Goal: Information Seeking & Learning: Learn about a topic

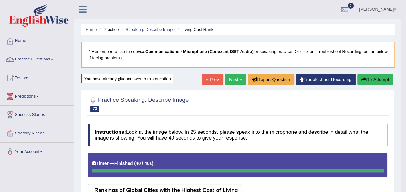
click at [231, 78] on link "Next »" at bounding box center [235, 79] width 21 height 11
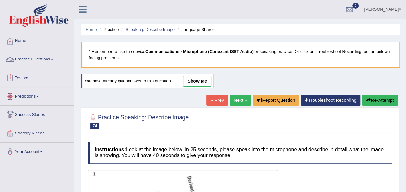
click at [52, 58] on link "Practice Questions" at bounding box center [37, 58] width 74 height 16
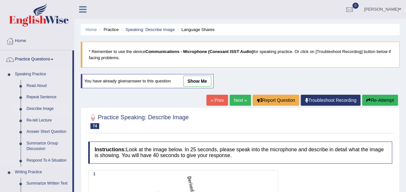
click at [39, 107] on link "Describe Image" at bounding box center [48, 109] width 49 height 12
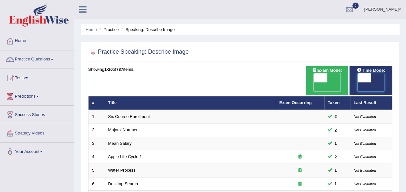
click at [361, 75] on span at bounding box center [365, 77] width 14 height 9
checkbox input "true"
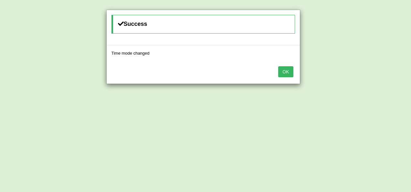
click at [287, 76] on button "OK" at bounding box center [285, 71] width 15 height 11
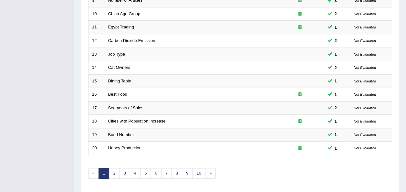
scroll to position [233, 0]
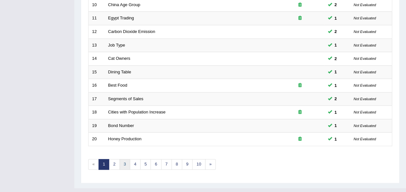
click at [128, 159] on link "3" at bounding box center [125, 164] width 11 height 11
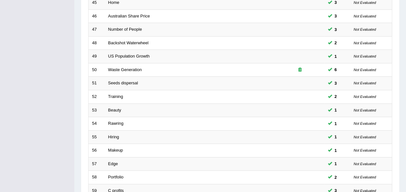
scroll to position [233, 0]
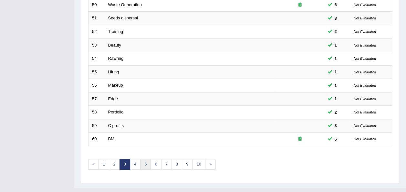
click at [144, 159] on link "5" at bounding box center [145, 164] width 11 height 11
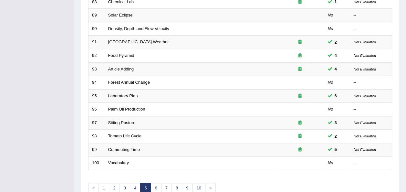
scroll to position [233, 0]
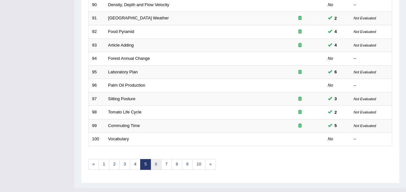
click at [156, 159] on link "6" at bounding box center [156, 164] width 11 height 11
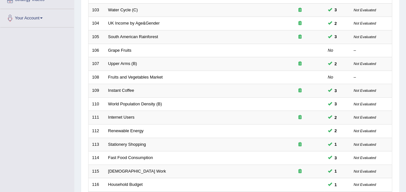
scroll to position [135, 0]
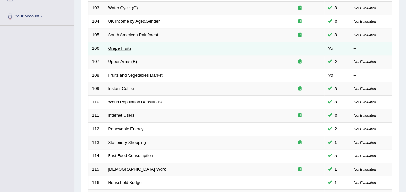
click at [116, 46] on link "Grape Fruits" at bounding box center [119, 48] width 23 height 5
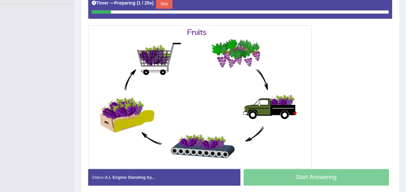
scroll to position [157, 0]
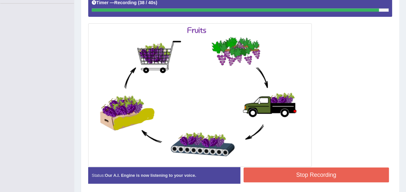
click at [358, 173] on button "Stop Recording" at bounding box center [317, 174] width 146 height 15
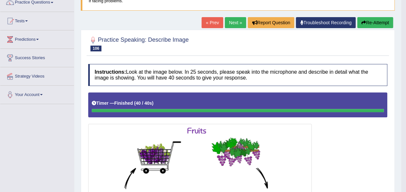
scroll to position [56, 0]
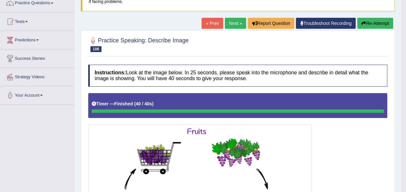
click at [377, 23] on button "Re-Attempt" at bounding box center [375, 23] width 36 height 11
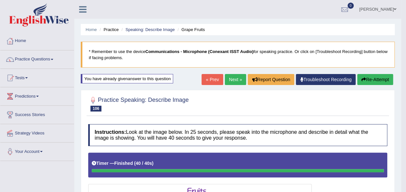
click at [382, 76] on button "Re-Attempt" at bounding box center [375, 79] width 36 height 11
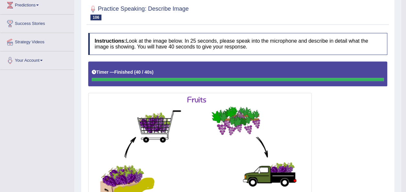
scroll to position [79, 0]
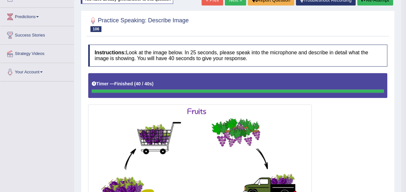
click at [367, 3] on button "Re-Attempt" at bounding box center [375, 0] width 36 height 11
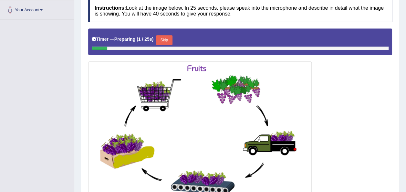
scroll to position [158, 0]
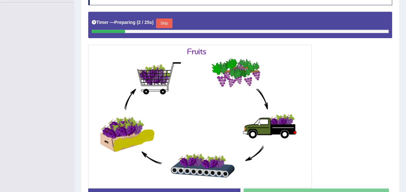
click at [159, 21] on button "Skip" at bounding box center [164, 23] width 16 height 10
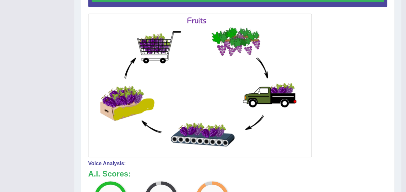
scroll to position [3, 0]
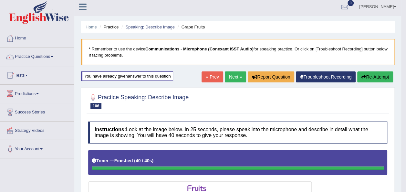
click at [372, 76] on button "Re-Attempt" at bounding box center [375, 76] width 36 height 11
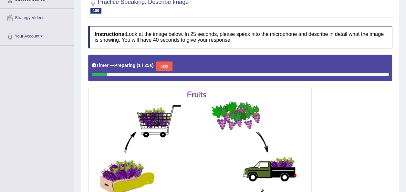
scroll to position [126, 0]
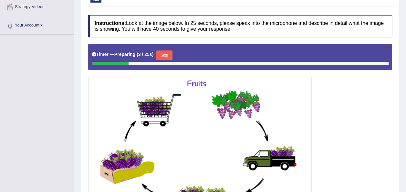
drag, startPoint x: 155, startPoint y: 60, endPoint x: 159, endPoint y: 55, distance: 6.5
click at [159, 55] on div "Timer — Preparing ( 3 / 25s ) Skip" at bounding box center [240, 57] width 304 height 26
click at [159, 55] on button "Skip" at bounding box center [164, 55] width 16 height 10
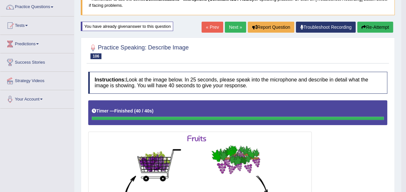
scroll to position [26, 0]
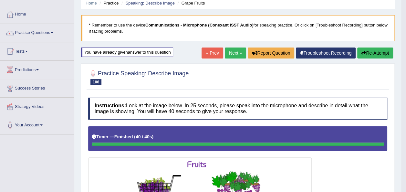
click at [231, 52] on link "Next »" at bounding box center [235, 53] width 21 height 11
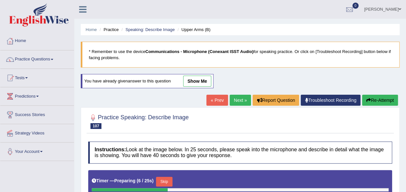
click at [241, 100] on link "Next »" at bounding box center [240, 100] width 21 height 11
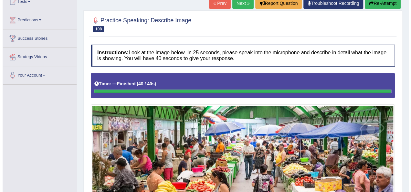
scroll to position [114, 0]
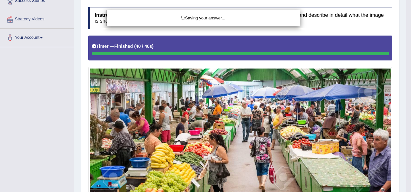
drag, startPoint x: 408, startPoint y: 129, endPoint x: 412, endPoint y: 125, distance: 5.5
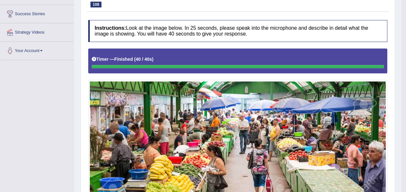
scroll to position [0, 0]
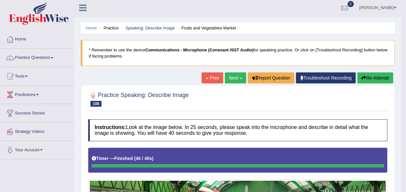
drag, startPoint x: 408, startPoint y: 74, endPoint x: 411, endPoint y: 62, distance: 12.3
click at [406, 62] on html "Toggle navigation Home Practice Questions Speaking Practice Read Aloud Repeat S…" at bounding box center [203, 94] width 406 height 192
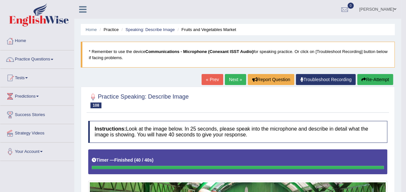
click at [374, 80] on button "Re-Attempt" at bounding box center [375, 79] width 36 height 11
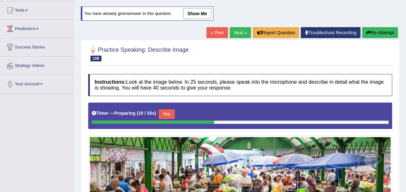
scroll to position [64, 0]
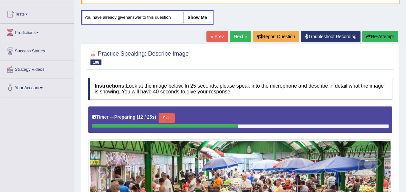
click at [164, 120] on button "Skip" at bounding box center [167, 118] width 16 height 10
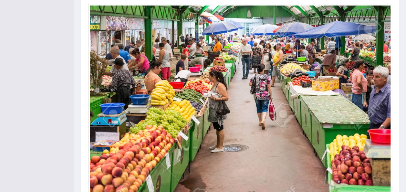
scroll to position [185, 0]
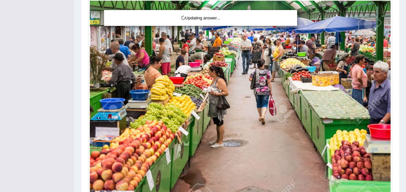
drag, startPoint x: 409, startPoint y: 98, endPoint x: 410, endPoint y: 103, distance: 4.6
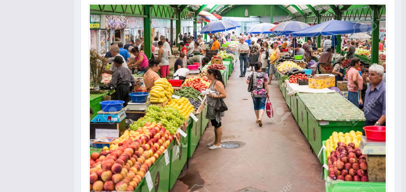
scroll to position [13, 0]
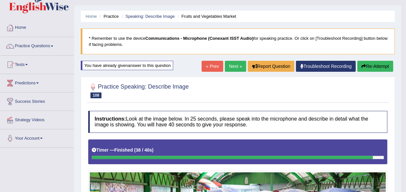
click at [238, 66] on link "Next »" at bounding box center [235, 66] width 21 height 11
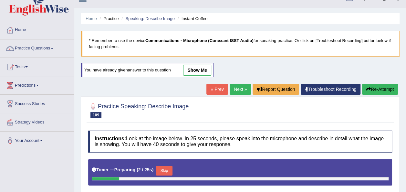
scroll to position [10, 0]
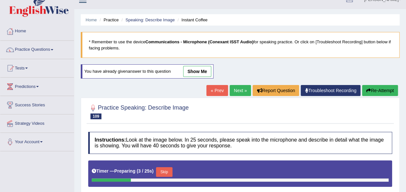
click at [243, 86] on link "Next »" at bounding box center [240, 90] width 21 height 11
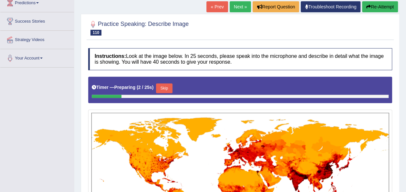
scroll to position [27, 0]
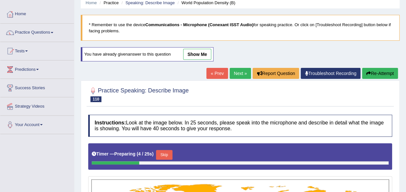
click at [238, 71] on link "Next »" at bounding box center [240, 73] width 21 height 11
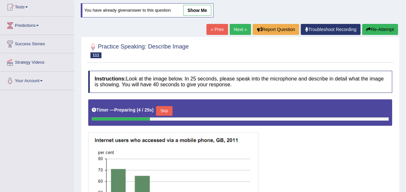
scroll to position [60, 0]
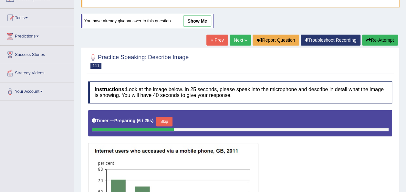
click at [232, 36] on link "Next »" at bounding box center [240, 40] width 21 height 11
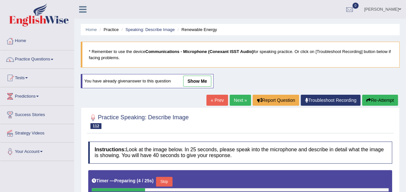
click at [235, 97] on link "Next »" at bounding box center [240, 100] width 21 height 11
click at [242, 103] on link "Next »" at bounding box center [240, 100] width 21 height 11
click at [241, 97] on link "Next »" at bounding box center [240, 100] width 21 height 11
click at [238, 98] on link "Next »" at bounding box center [240, 100] width 21 height 11
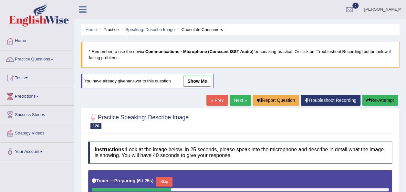
click at [236, 99] on link "Next »" at bounding box center [240, 100] width 21 height 11
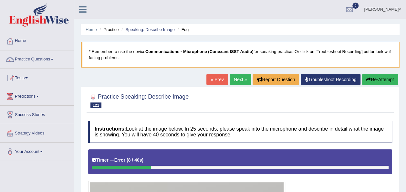
click at [371, 81] on button "Re-Attempt" at bounding box center [380, 79] width 36 height 11
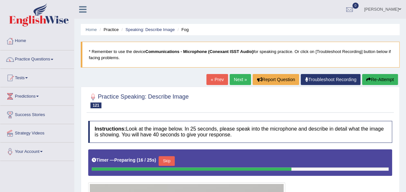
click at [162, 160] on button "Skip" at bounding box center [167, 161] width 16 height 10
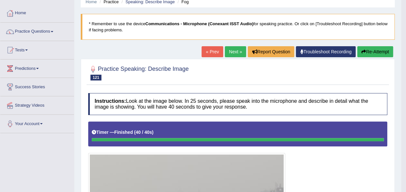
scroll to position [24, 0]
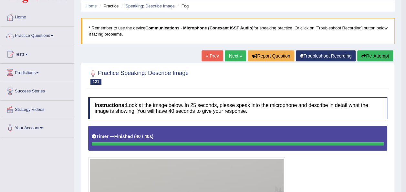
click at [235, 59] on link "Next »" at bounding box center [235, 55] width 21 height 11
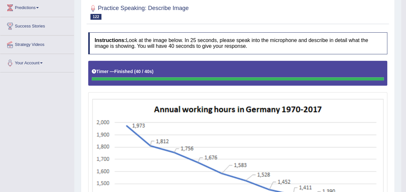
scroll to position [57, 0]
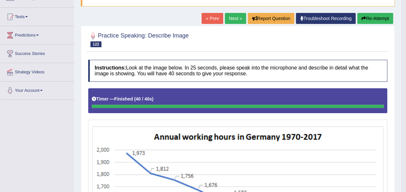
drag, startPoint x: 408, startPoint y: 120, endPoint x: 411, endPoint y: 68, distance: 52.4
click at [406, 68] on html "Toggle navigation Home Practice Questions Speaking Practice Read Aloud Repeat S…" at bounding box center [203, 35] width 406 height 192
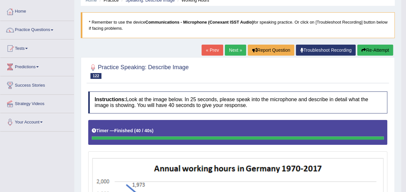
scroll to position [0, 0]
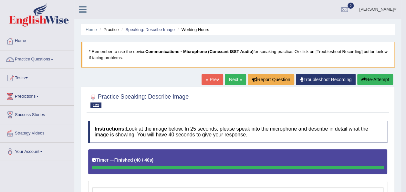
click at [372, 81] on button "Re-Attempt" at bounding box center [375, 79] width 36 height 11
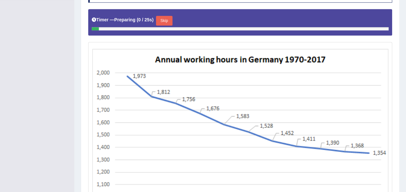
scroll to position [163, 0]
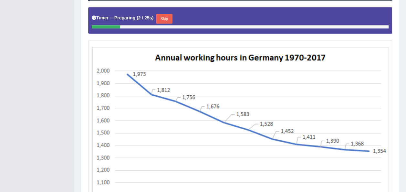
click at [165, 19] on button "Skip" at bounding box center [164, 19] width 16 height 10
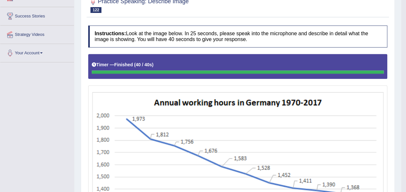
scroll to position [61, 0]
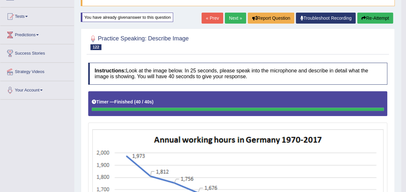
click at [368, 19] on button "Re-Attempt" at bounding box center [375, 18] width 36 height 11
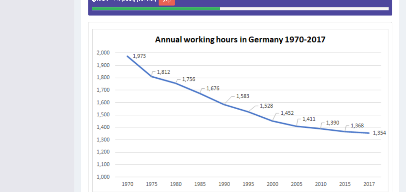
scroll to position [13, 0]
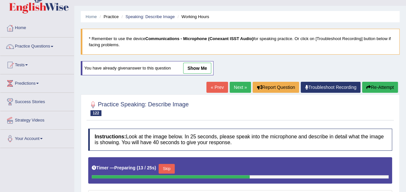
drag, startPoint x: 165, startPoint y: 170, endPoint x: 411, endPoint y: 100, distance: 255.5
click at [406, 100] on html "Toggle navigation Home Practice Questions Speaking Practice Read Aloud Repeat S…" at bounding box center [203, 83] width 406 height 192
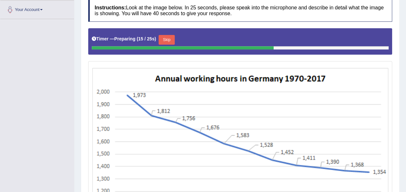
scroll to position [145, 0]
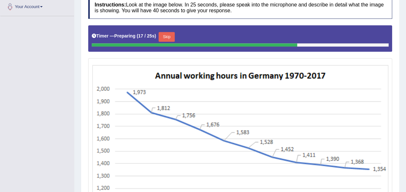
click at [166, 36] on button "Skip" at bounding box center [167, 37] width 16 height 10
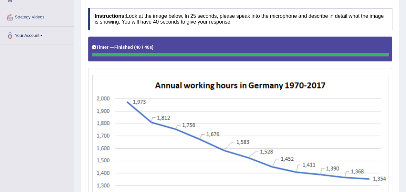
scroll to position [110, 0]
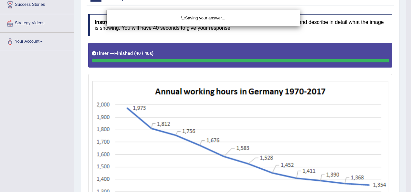
drag, startPoint x: 409, startPoint y: 103, endPoint x: 411, endPoint y: 90, distance: 13.7
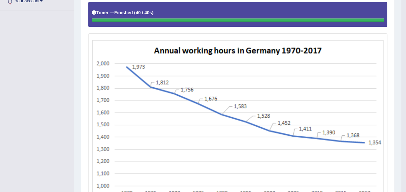
scroll to position [0, 0]
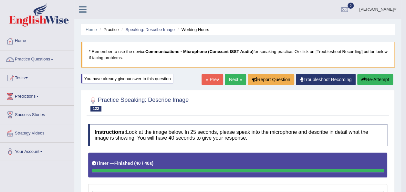
drag, startPoint x: 375, startPoint y: 79, endPoint x: 408, endPoint y: 47, distance: 46.6
click at [406, 47] on html "Toggle navigation Home Practice Questions Speaking Practice Read Aloud Repeat S…" at bounding box center [203, 96] width 406 height 192
click at [382, 81] on button "Re-Attempt" at bounding box center [375, 79] width 36 height 11
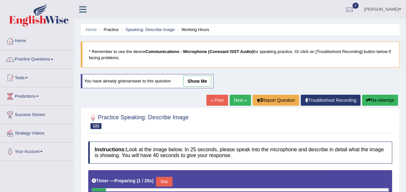
click at [206, 111] on body "Toggle navigation Home Practice Questions Speaking Practice Read Aloud Repeat S…" at bounding box center [203, 96] width 406 height 192
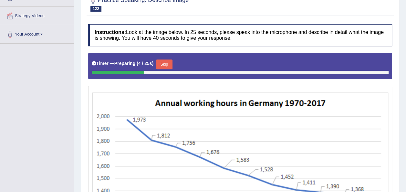
scroll to position [114, 0]
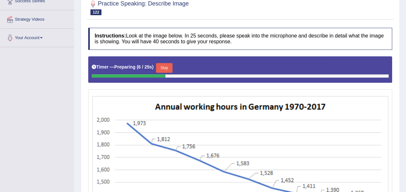
click at [168, 68] on button "Skip" at bounding box center [164, 68] width 16 height 10
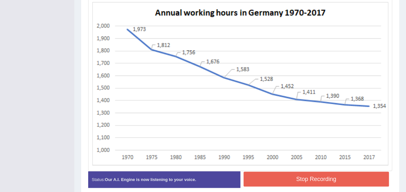
scroll to position [195, 0]
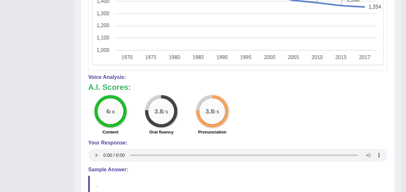
scroll to position [0, 0]
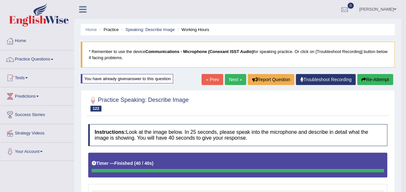
click at [373, 83] on button "Re-Attempt" at bounding box center [375, 79] width 36 height 11
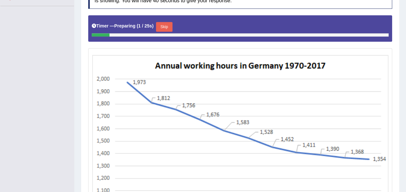
scroll to position [156, 0]
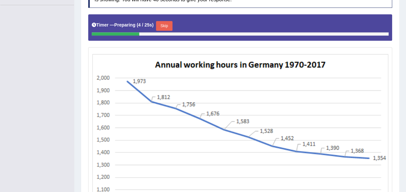
click at [159, 26] on button "Skip" at bounding box center [164, 26] width 16 height 10
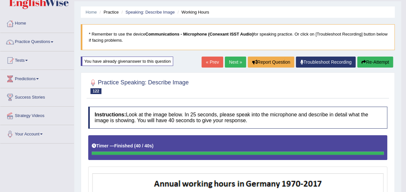
scroll to position [2, 0]
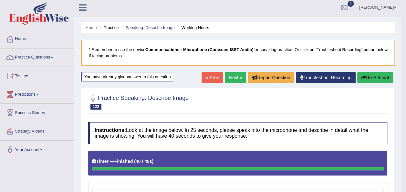
click at [229, 76] on link "Next »" at bounding box center [235, 77] width 21 height 11
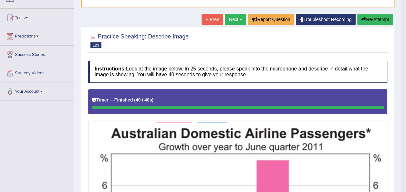
scroll to position [36, 0]
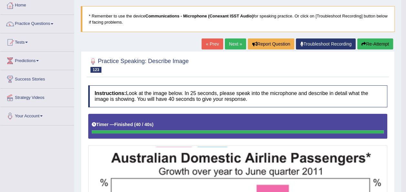
click at [374, 46] on button "Re-Attempt" at bounding box center [375, 43] width 36 height 11
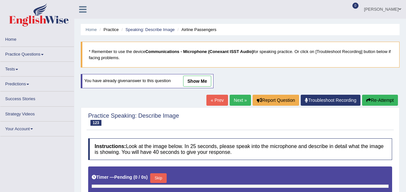
scroll to position [36, 0]
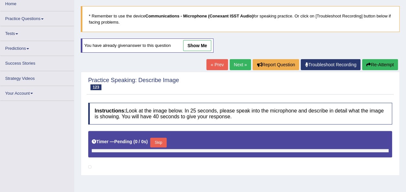
click at [406, 47] on html "Toggle navigation Home Practice Questions Speaking Practice Read Aloud Repeat S…" at bounding box center [203, 60] width 406 height 192
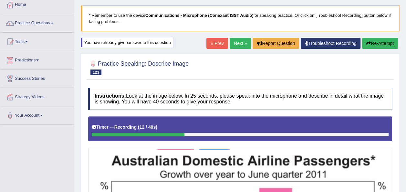
scroll to position [32, 0]
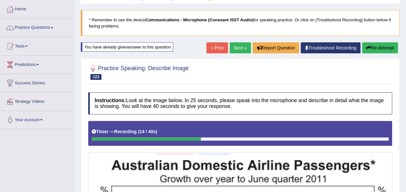
click at [374, 46] on button "Re-Attempt" at bounding box center [380, 47] width 36 height 11
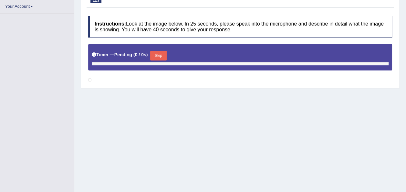
scroll to position [145, 0]
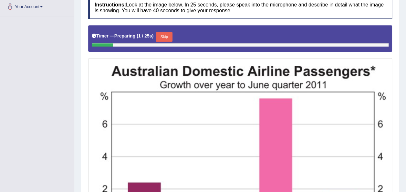
click at [162, 32] on button "Skip" at bounding box center [164, 37] width 16 height 10
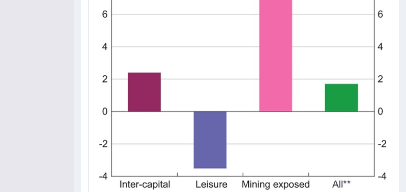
scroll to position [235, 0]
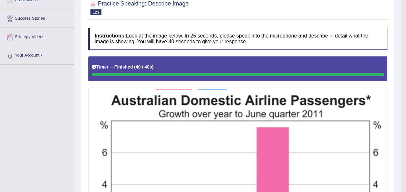
drag, startPoint x: 411, startPoint y: 108, endPoint x: 408, endPoint y: 46, distance: 62.1
click at [406, 46] on html "Toggle navigation Home Practice Questions Speaking Practice Read Aloud Repeat S…" at bounding box center [203, 0] width 406 height 192
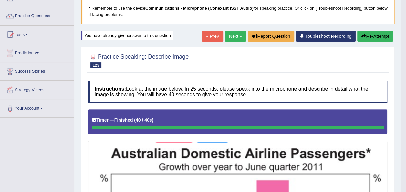
click at [382, 35] on button "Re-Attempt" at bounding box center [375, 36] width 36 height 11
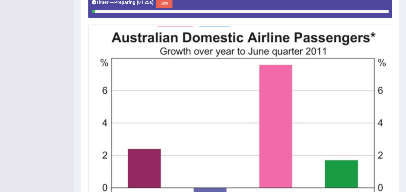
scroll to position [184, 0]
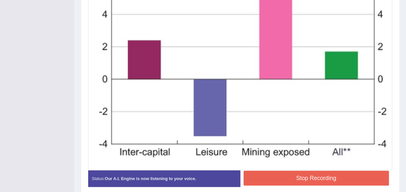
scroll to position [295, 0]
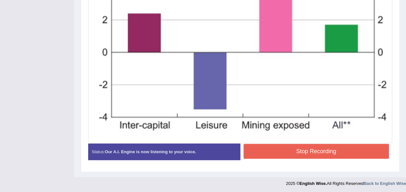
click at [368, 150] on button "Stop Recording" at bounding box center [317, 151] width 146 height 15
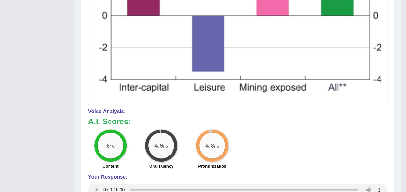
scroll to position [385, 0]
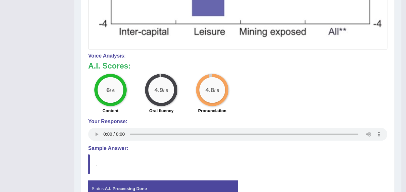
drag, startPoint x: 409, startPoint y: 182, endPoint x: 411, endPoint y: 123, distance: 59.2
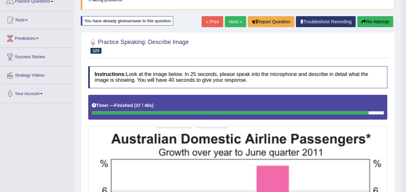
scroll to position [0, 0]
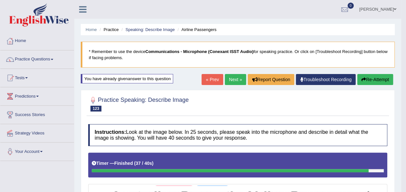
click at [231, 79] on link "Next »" at bounding box center [235, 79] width 21 height 11
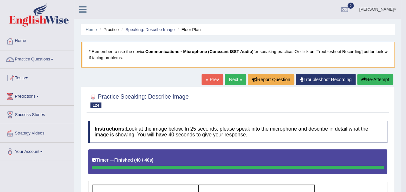
click at [234, 79] on link "Next »" at bounding box center [235, 79] width 21 height 11
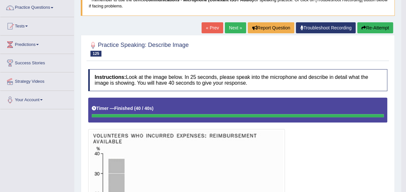
scroll to position [46, 0]
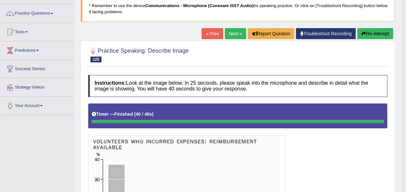
click at [370, 32] on button "Re-Attempt" at bounding box center [375, 33] width 36 height 11
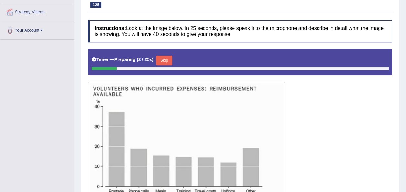
scroll to position [142, 0]
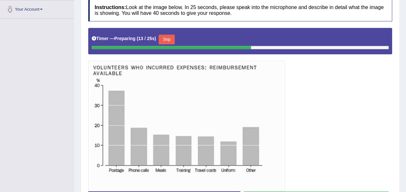
click at [163, 39] on button "Skip" at bounding box center [167, 40] width 16 height 10
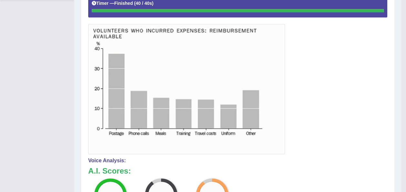
scroll to position [0, 0]
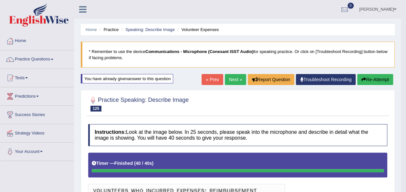
click at [234, 77] on link "Next »" at bounding box center [235, 79] width 21 height 11
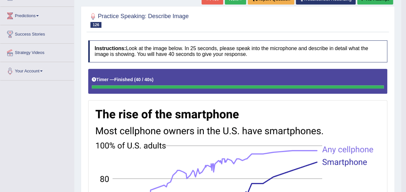
scroll to position [57, 0]
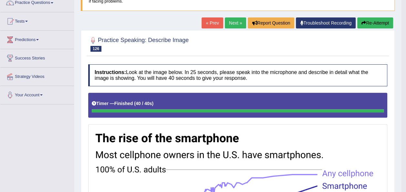
click at [378, 23] on button "Re-Attempt" at bounding box center [375, 22] width 36 height 11
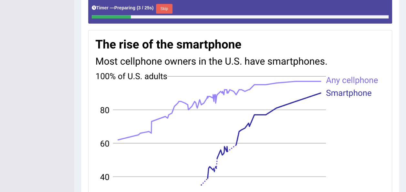
scroll to position [172, 0]
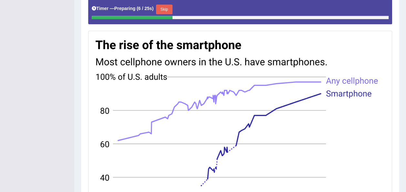
click at [171, 9] on button "Skip" at bounding box center [164, 10] width 16 height 10
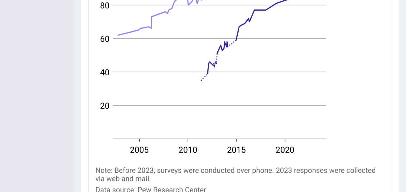
scroll to position [246, 0]
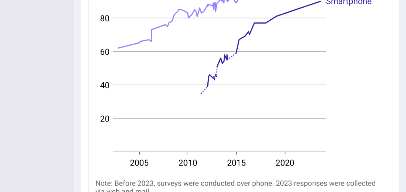
drag, startPoint x: 404, startPoint y: 132, endPoint x: 407, endPoint y: 117, distance: 15.8
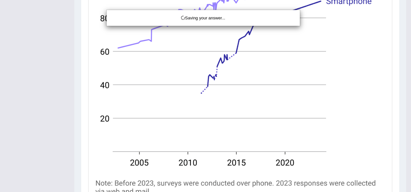
drag, startPoint x: 407, startPoint y: 117, endPoint x: 407, endPoint y: 113, distance: 4.3
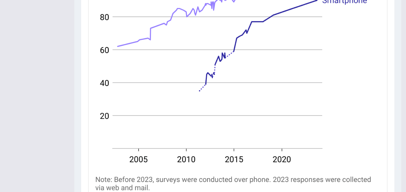
drag, startPoint x: 411, startPoint y: 99, endPoint x: 410, endPoint y: 89, distance: 9.7
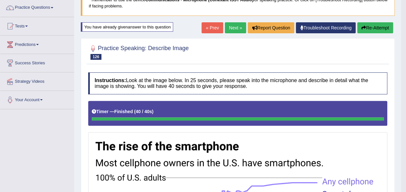
scroll to position [52, 0]
click at [371, 31] on button "Re-Attempt" at bounding box center [375, 27] width 36 height 11
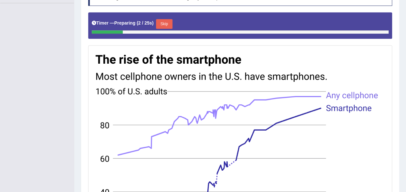
scroll to position [153, 0]
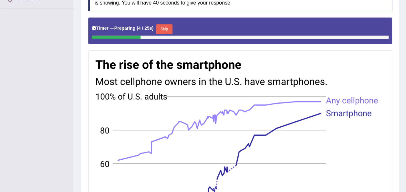
click at [160, 27] on button "Skip" at bounding box center [164, 29] width 16 height 10
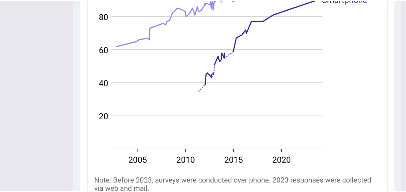
scroll to position [261, 0]
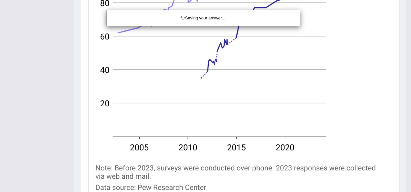
drag, startPoint x: 407, startPoint y: 120, endPoint x: 393, endPoint y: 98, distance: 26.2
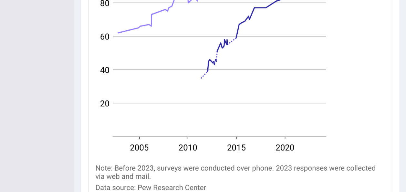
drag, startPoint x: 410, startPoint y: 112, endPoint x: 412, endPoint y: 122, distance: 10.1
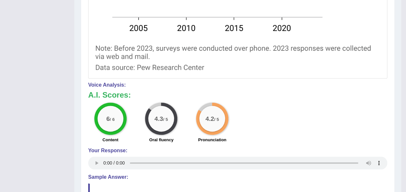
scroll to position [0, 0]
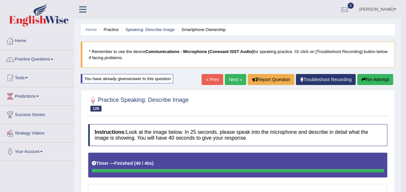
click at [233, 80] on link "Next »" at bounding box center [235, 79] width 21 height 11
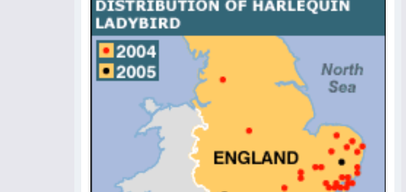
scroll to position [22, 0]
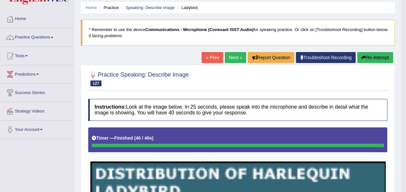
click at [235, 58] on link "Next »" at bounding box center [235, 57] width 21 height 11
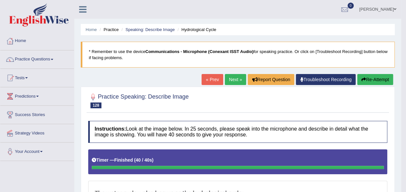
click at [235, 82] on link "Next »" at bounding box center [235, 79] width 21 height 11
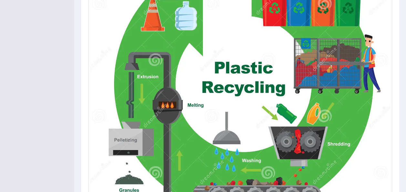
scroll to position [250, 0]
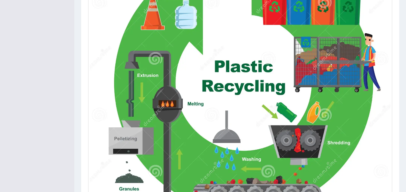
drag, startPoint x: 405, startPoint y: 109, endPoint x: 410, endPoint y: 125, distance: 17.0
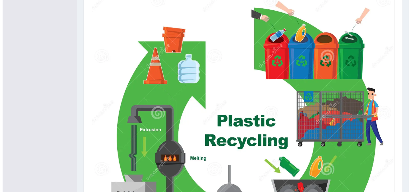
scroll to position [195, 0]
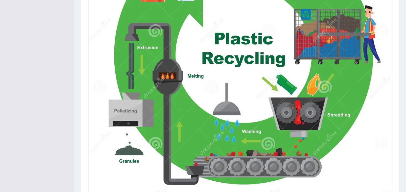
drag, startPoint x: 408, startPoint y: 95, endPoint x: 412, endPoint y: 143, distance: 48.0
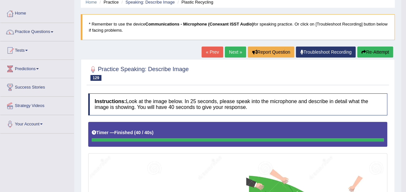
scroll to position [6, 0]
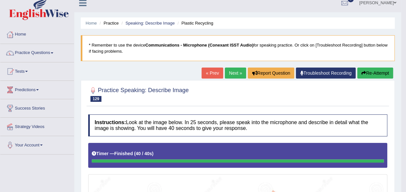
click at [239, 73] on link "Next »" at bounding box center [235, 73] width 21 height 11
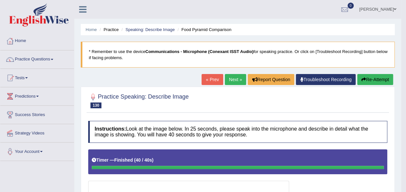
click at [369, 77] on button "Re-Attempt" at bounding box center [375, 79] width 36 height 11
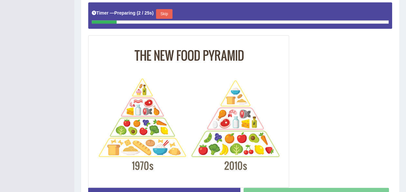
scroll to position [183, 0]
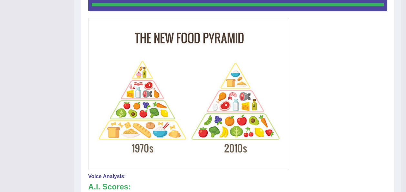
scroll to position [0, 0]
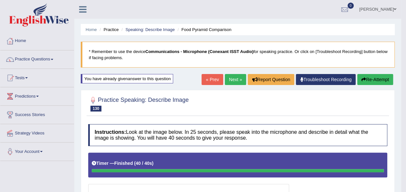
click at [236, 78] on link "Next »" at bounding box center [235, 79] width 21 height 11
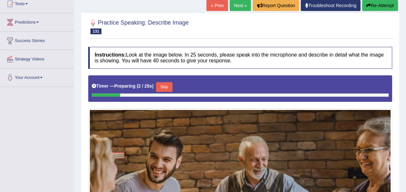
scroll to position [24, 0]
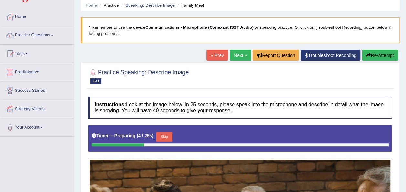
click at [241, 53] on link "Next »" at bounding box center [240, 55] width 21 height 11
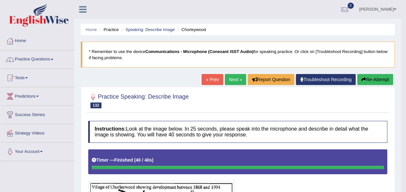
click at [234, 78] on link "Next »" at bounding box center [235, 79] width 21 height 11
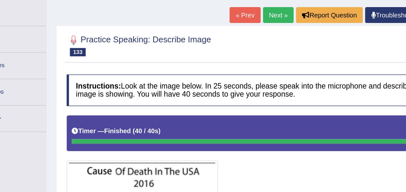
scroll to position [17, 0]
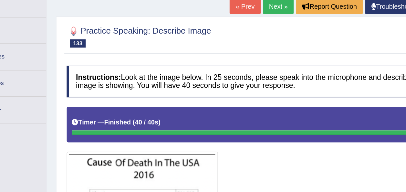
click at [233, 64] on link "Next »" at bounding box center [235, 62] width 21 height 11
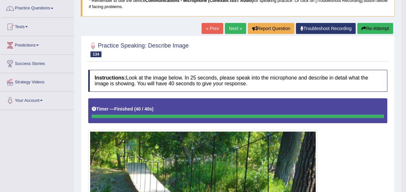
scroll to position [15, 0]
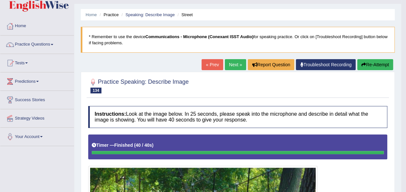
click at [233, 66] on link "Next »" at bounding box center [235, 64] width 21 height 11
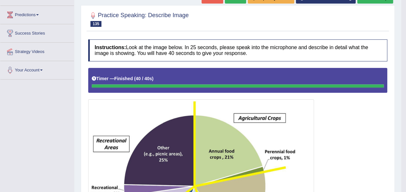
scroll to position [6, 0]
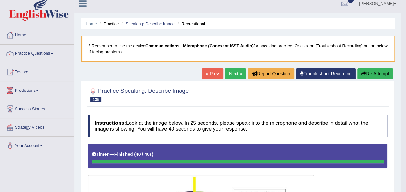
click at [372, 70] on button "Re-Attempt" at bounding box center [375, 73] width 36 height 11
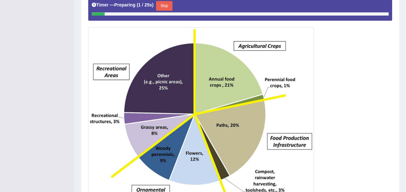
scroll to position [174, 0]
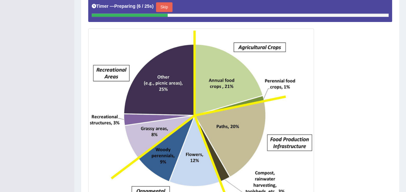
click at [157, 2] on button "Skip" at bounding box center [164, 7] width 16 height 10
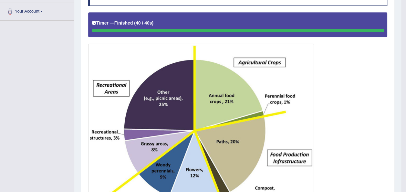
scroll to position [0, 0]
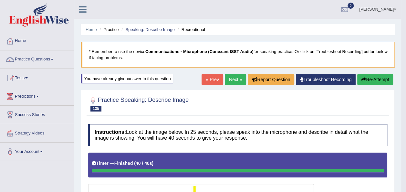
click at [231, 78] on link "Next »" at bounding box center [235, 79] width 21 height 11
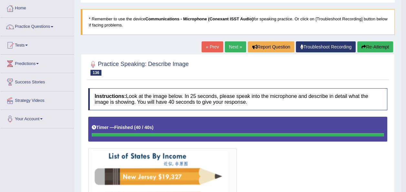
scroll to position [18, 0]
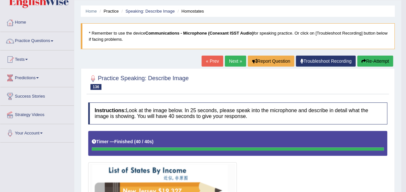
click at [236, 61] on link "Next »" at bounding box center [235, 61] width 21 height 11
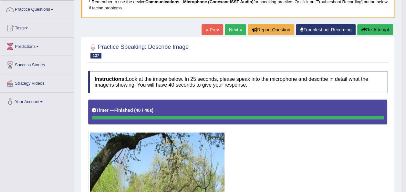
scroll to position [48, 0]
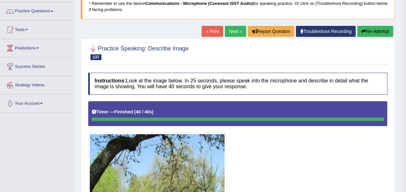
click at [231, 31] on link "Next »" at bounding box center [235, 31] width 21 height 11
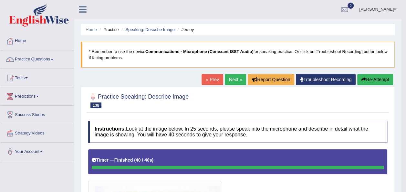
click at [232, 77] on link "Next »" at bounding box center [235, 79] width 21 height 11
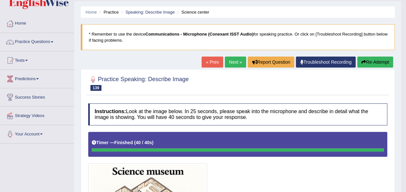
scroll to position [16, 0]
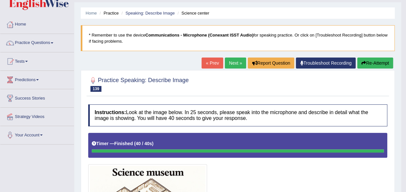
click at [233, 63] on link "Next »" at bounding box center [235, 63] width 21 height 11
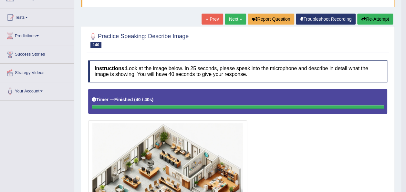
scroll to position [12, 0]
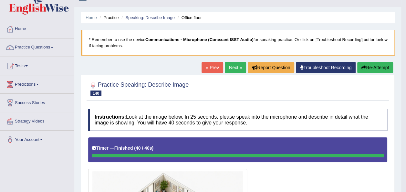
click at [239, 70] on link "Next »" at bounding box center [235, 67] width 21 height 11
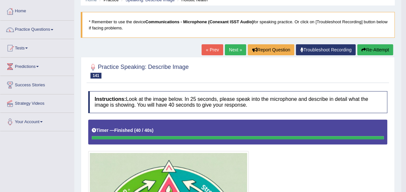
scroll to position [37, 0]
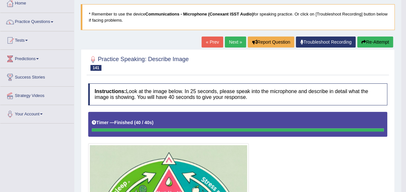
click at [232, 42] on link "Next »" at bounding box center [235, 42] width 21 height 11
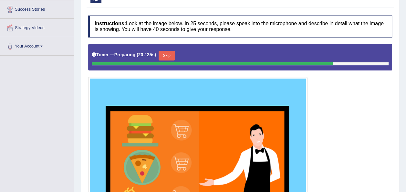
scroll to position [103, 0]
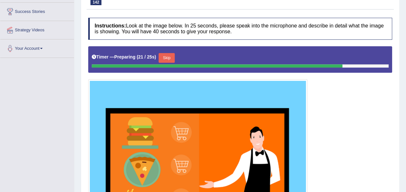
click at [162, 65] on div at bounding box center [217, 65] width 251 height 3
click at [160, 61] on button "Skip" at bounding box center [167, 58] width 16 height 10
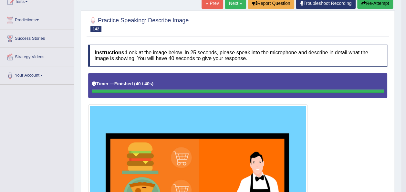
scroll to position [73, 0]
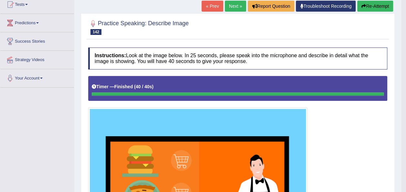
click at [232, 8] on link "Next »" at bounding box center [235, 6] width 21 height 11
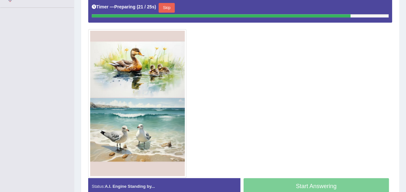
scroll to position [155, 0]
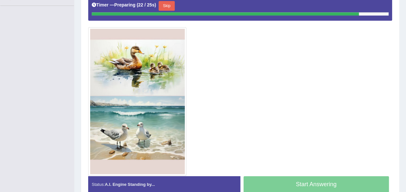
click at [162, 6] on button "Skip" at bounding box center [167, 6] width 16 height 10
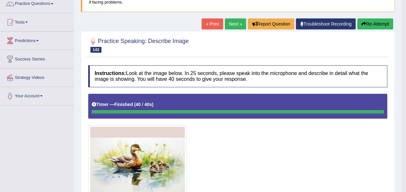
scroll to position [55, 0]
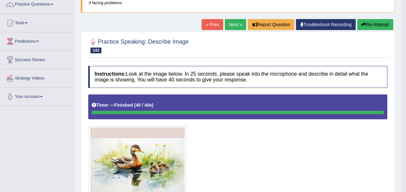
click at [233, 24] on link "Next »" at bounding box center [235, 24] width 21 height 11
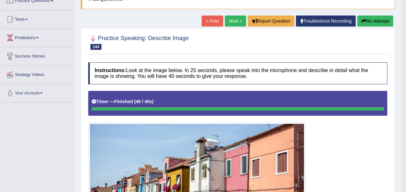
scroll to position [40, 0]
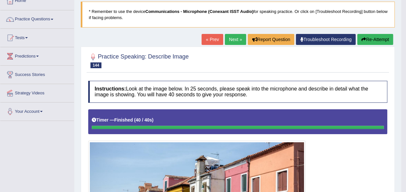
click at [233, 36] on link "Next »" at bounding box center [235, 39] width 21 height 11
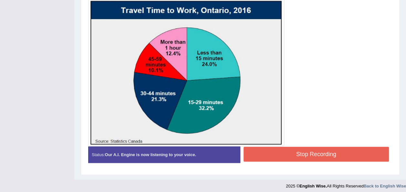
scroll to position [185, 0]
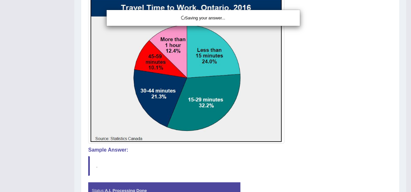
click at [41, 50] on div "Saving your answer..." at bounding box center [205, 96] width 411 height 192
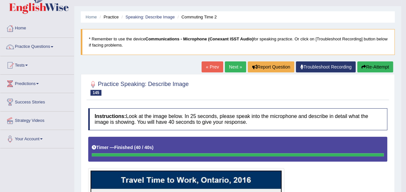
scroll to position [0, 0]
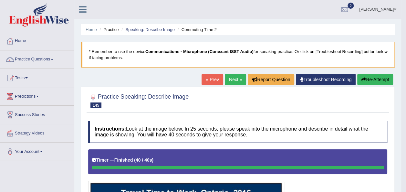
click at [237, 82] on link "Next »" at bounding box center [235, 79] width 21 height 11
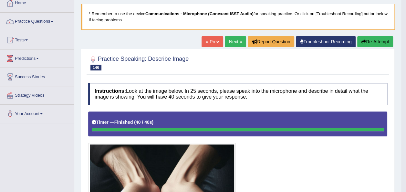
scroll to position [37, 0]
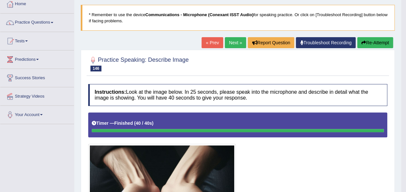
click at [236, 45] on link "Next »" at bounding box center [235, 42] width 21 height 11
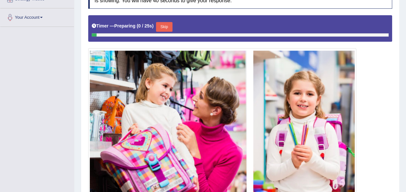
scroll to position [136, 0]
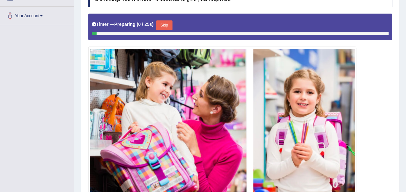
click at [72, 12] on link "Your Account" at bounding box center [37, 15] width 74 height 16
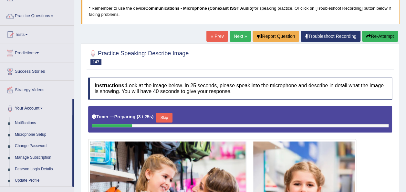
scroll to position [26, 0]
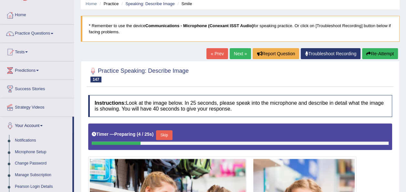
click at [238, 55] on link "Next »" at bounding box center [240, 53] width 21 height 11
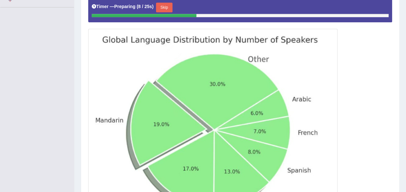
scroll to position [147, 0]
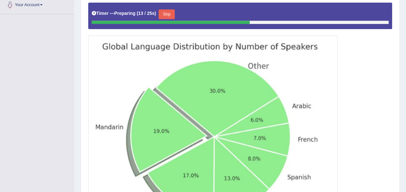
click at [162, 14] on button "Skip" at bounding box center [167, 14] width 16 height 10
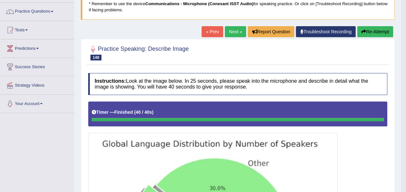
scroll to position [44, 0]
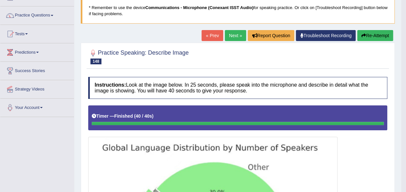
click at [377, 39] on button "Re-Attempt" at bounding box center [375, 35] width 36 height 11
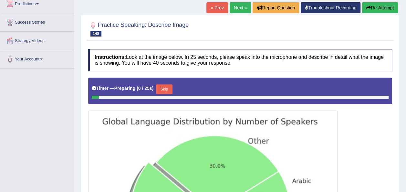
click at [160, 88] on button "Skip" at bounding box center [164, 89] width 16 height 10
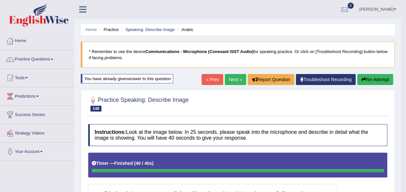
click at [234, 79] on link "Next »" at bounding box center [235, 79] width 21 height 11
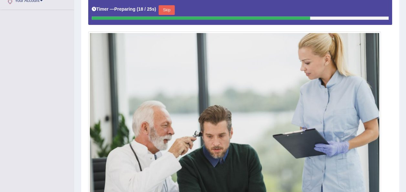
scroll to position [151, 0]
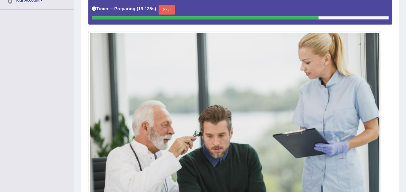
click at [171, 11] on button "Skip" at bounding box center [167, 10] width 16 height 10
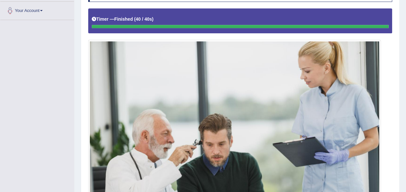
scroll to position [131, 0]
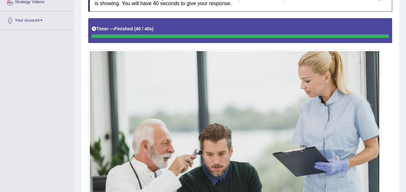
click at [93, 95] on img at bounding box center [235, 147] width 290 height 192
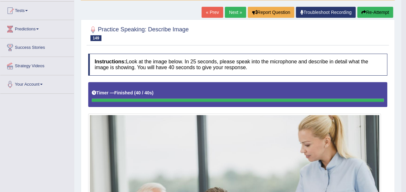
scroll to position [65, 0]
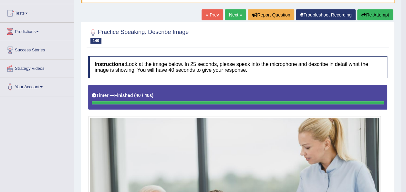
click at [233, 17] on link "Next »" at bounding box center [235, 14] width 21 height 11
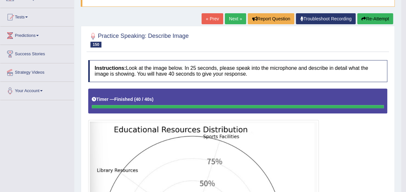
scroll to position [56, 0]
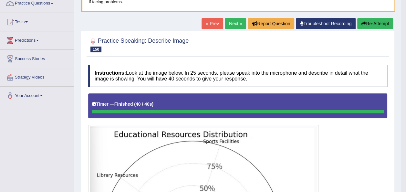
click at [379, 21] on button "Re-Attempt" at bounding box center [375, 23] width 36 height 11
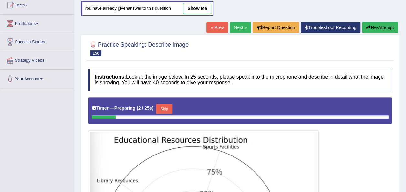
scroll to position [74, 0]
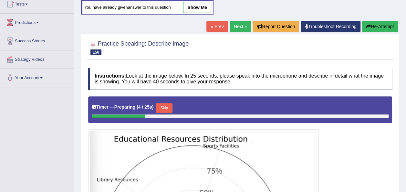
click at [159, 109] on button "Skip" at bounding box center [164, 108] width 16 height 10
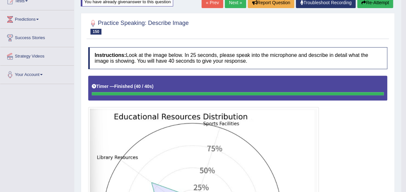
scroll to position [59, 0]
